Goal: Check status: Check status

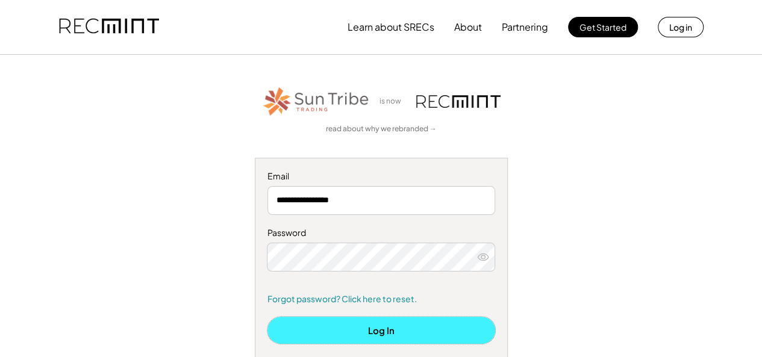
click at [399, 330] on button "Log In" at bounding box center [381, 330] width 228 height 27
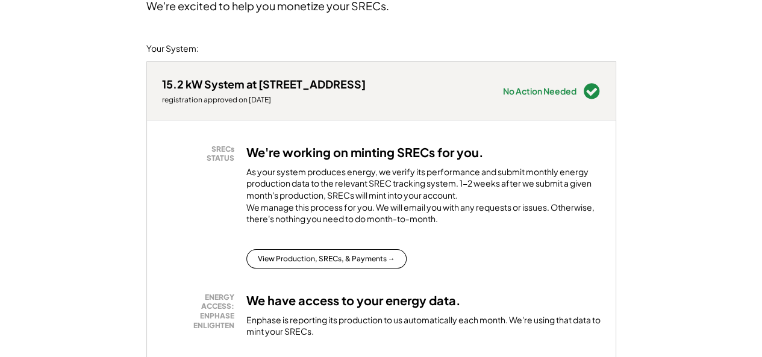
scroll to position [301, 0]
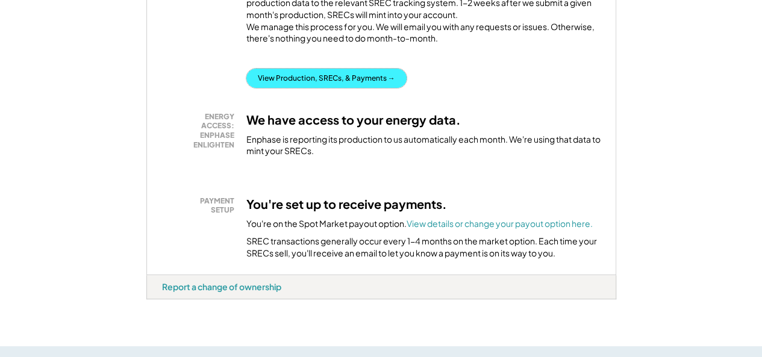
click at [337, 88] on button "View Production, SRECs, & Payments →" at bounding box center [326, 78] width 160 height 19
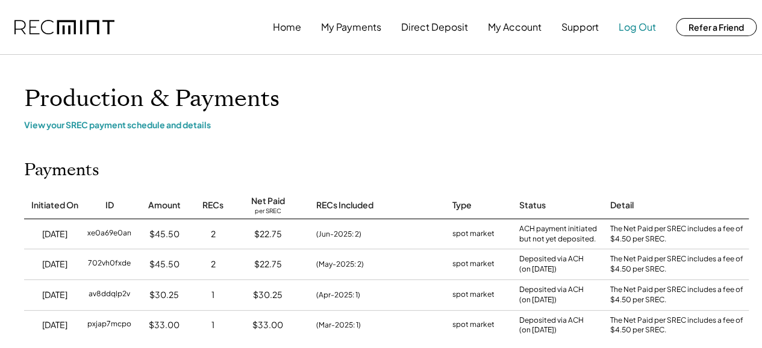
click at [627, 31] on button "Log Out" at bounding box center [637, 27] width 37 height 24
